Goal: Task Accomplishment & Management: Use online tool/utility

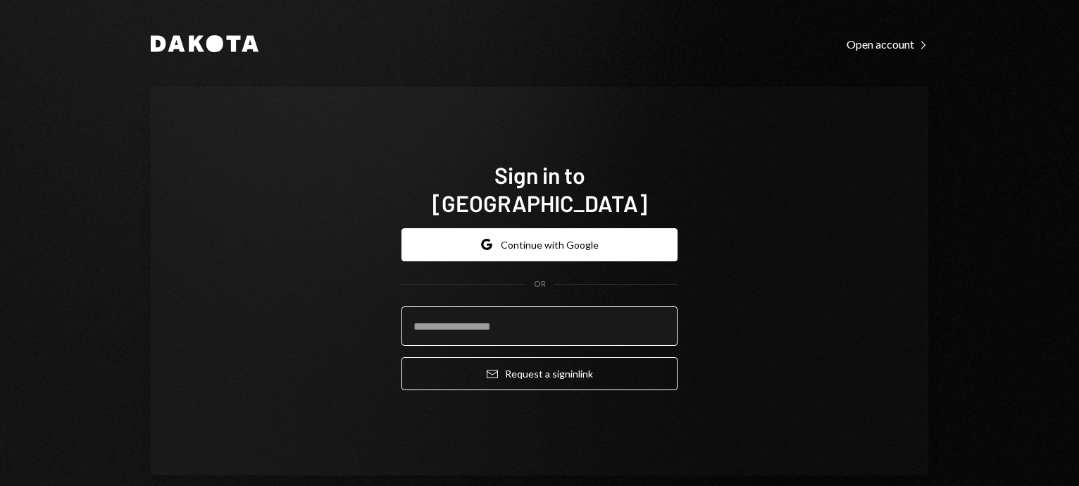
click at [467, 309] on input "email" at bounding box center [540, 325] width 276 height 39
type input "**********"
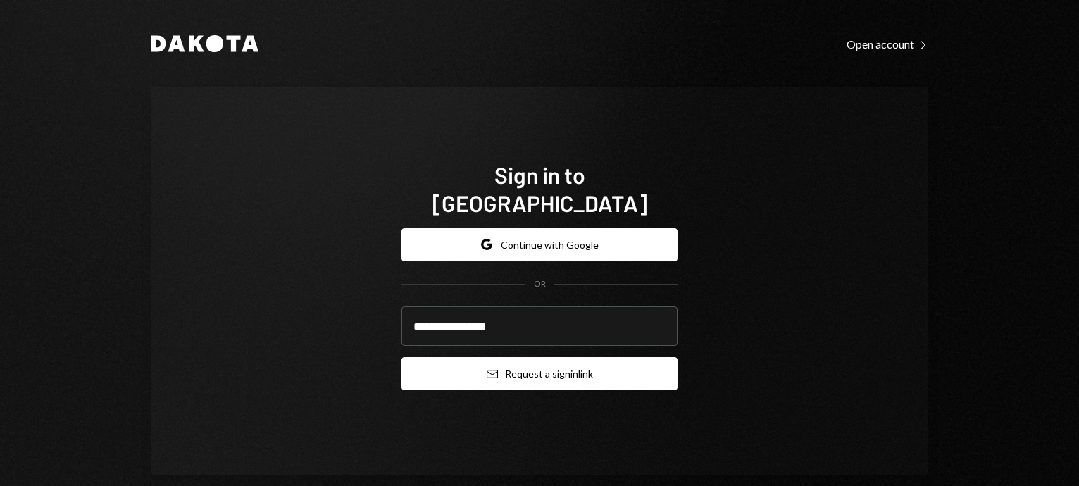
click at [529, 363] on button "Email Request a sign in link" at bounding box center [540, 373] width 276 height 33
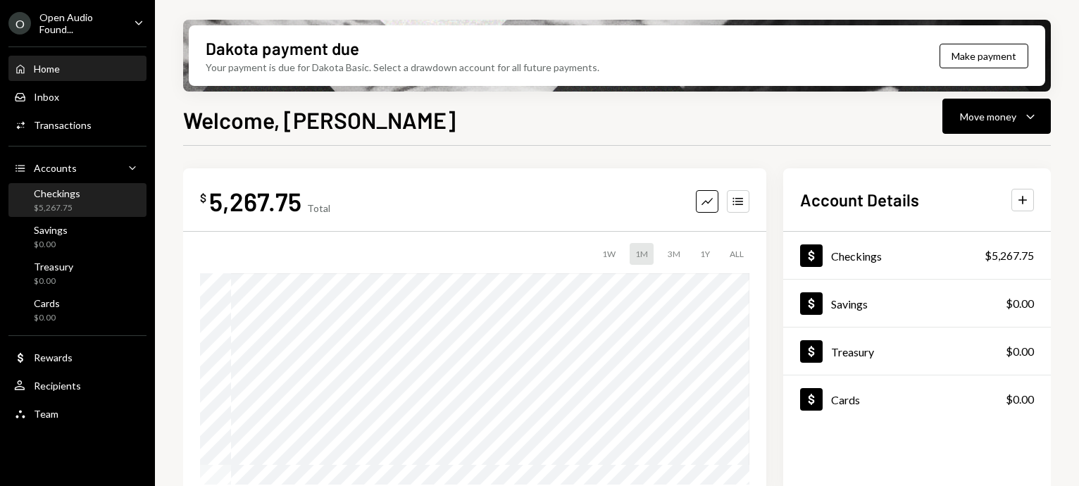
click at [69, 204] on div "$5,267.75" at bounding box center [57, 208] width 46 height 12
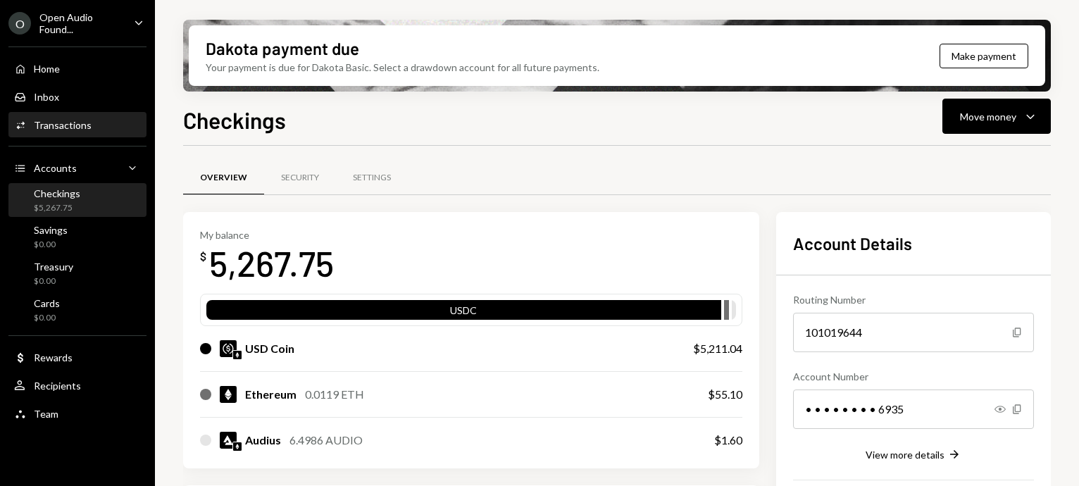
click at [72, 126] on div "Transactions" at bounding box center [63, 125] width 58 height 12
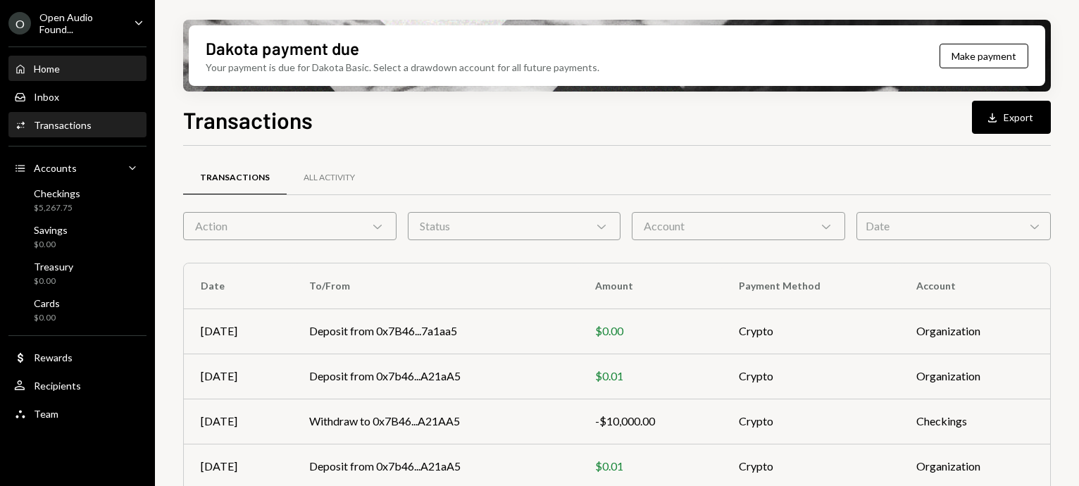
click at [58, 64] on div "Home" at bounding box center [47, 69] width 26 height 12
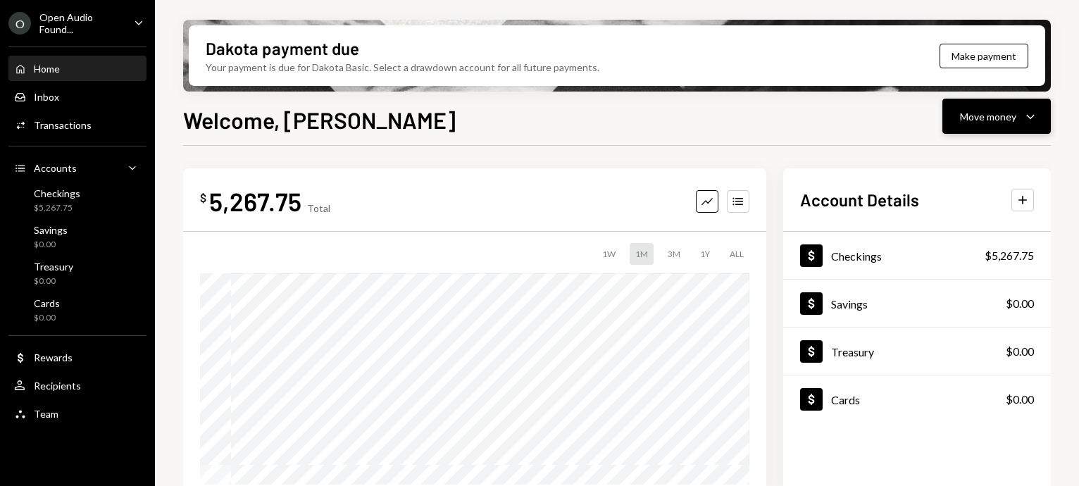
click at [1037, 115] on icon "Caret Down" at bounding box center [1030, 116] width 17 height 17
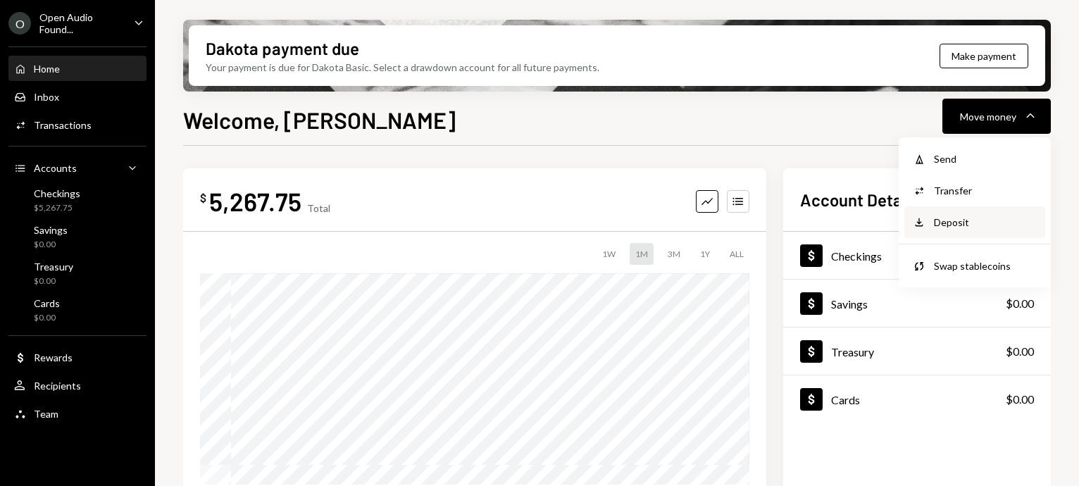
click at [955, 217] on div "Deposit" at bounding box center [985, 222] width 103 height 15
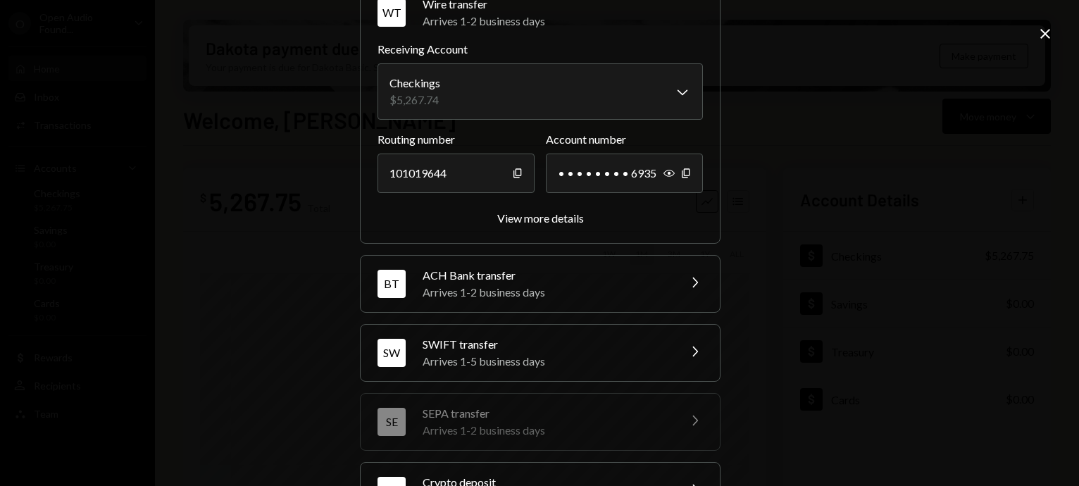
scroll to position [121, 0]
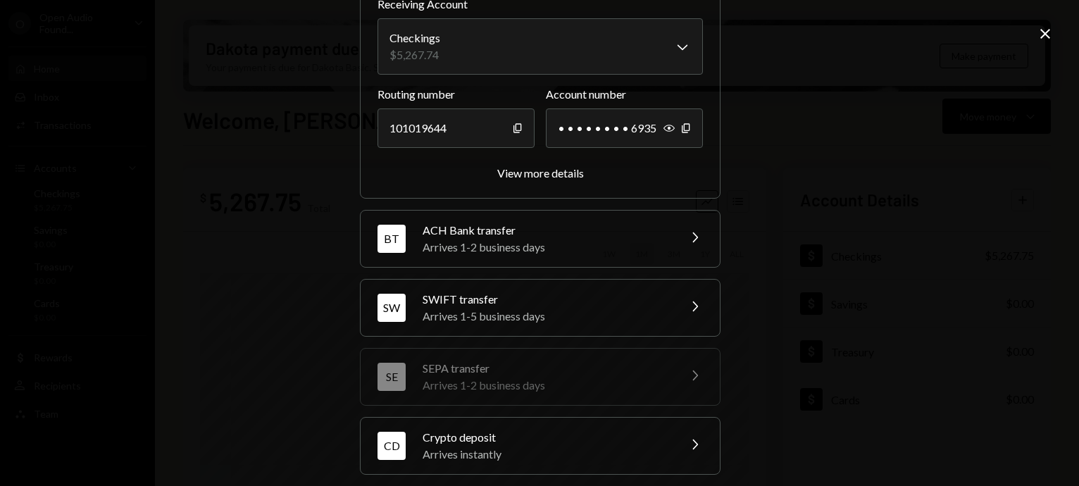
click at [491, 444] on div "Crypto deposit" at bounding box center [546, 437] width 247 height 17
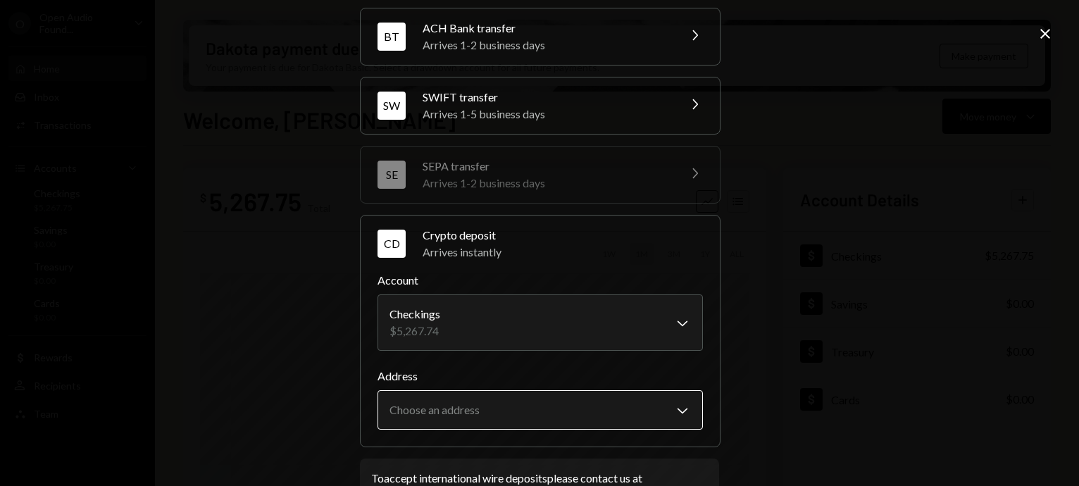
click at [538, 398] on body "O Open Audio Found... Caret Down Home Home Inbox Inbox Activities Transactions …" at bounding box center [539, 243] width 1079 height 486
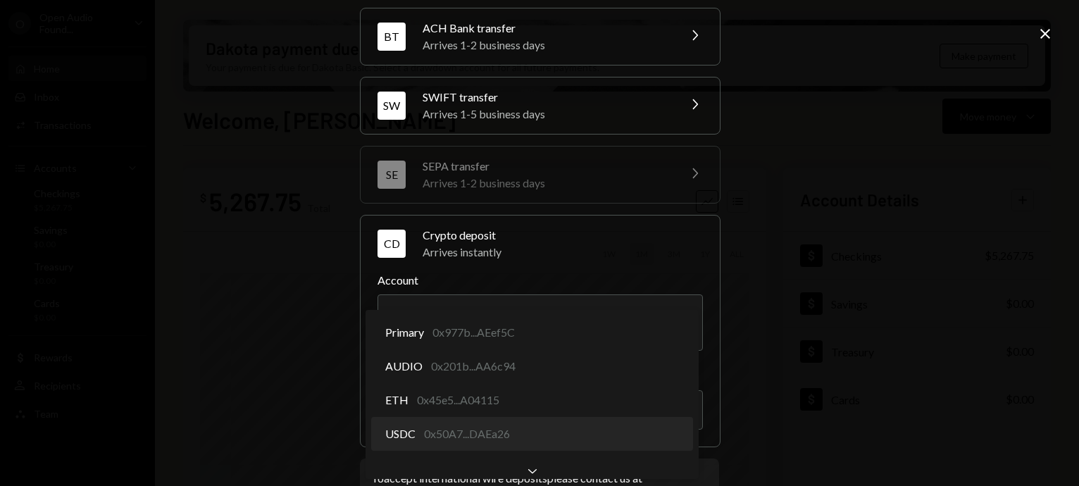
select select "**********"
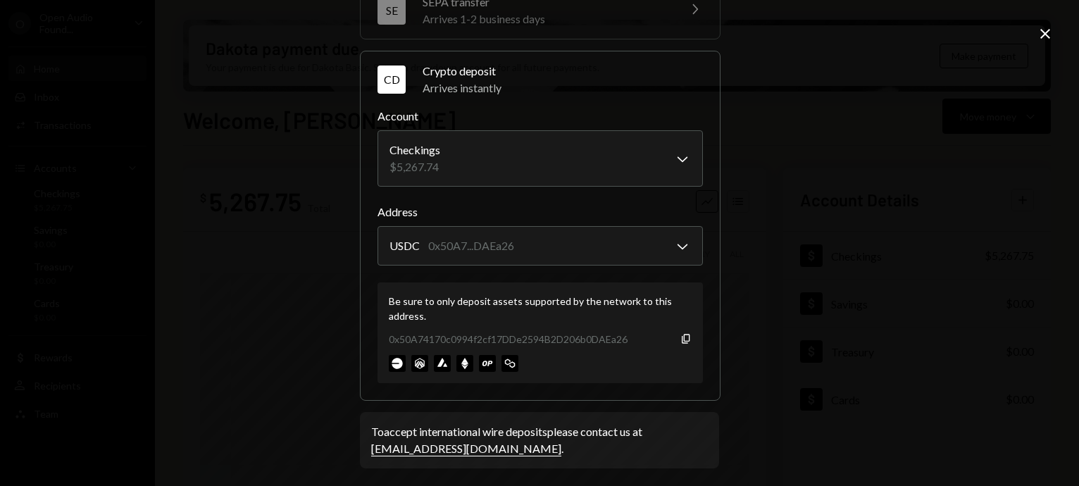
scroll to position [290, 0]
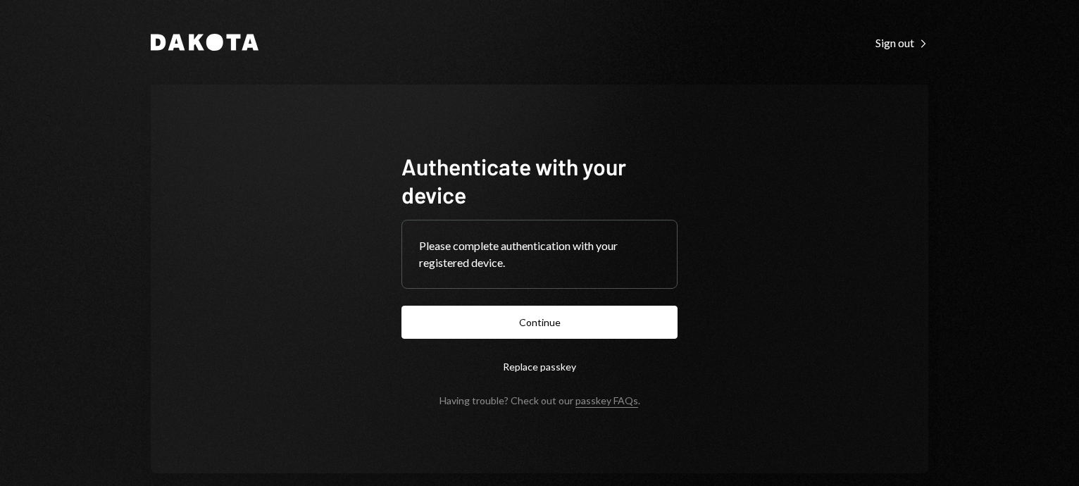
click at [478, 325] on button "Continue" at bounding box center [540, 322] width 276 height 33
